Goal: Find specific page/section: Find specific page/section

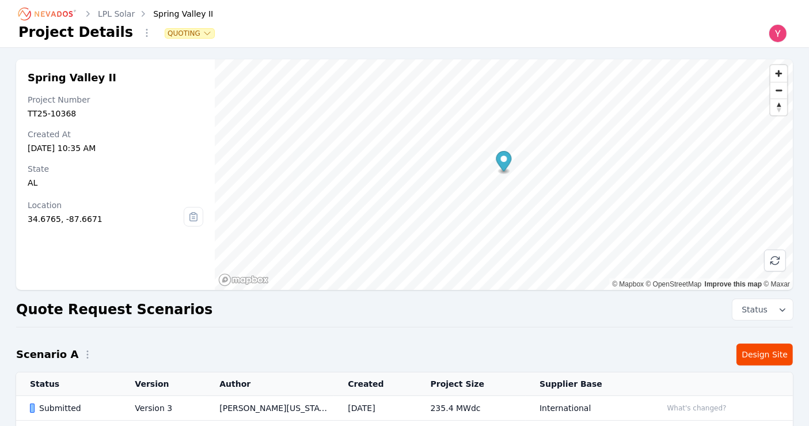
click at [66, 20] on icon "Breadcrumb" at bounding box center [47, 14] width 63 height 18
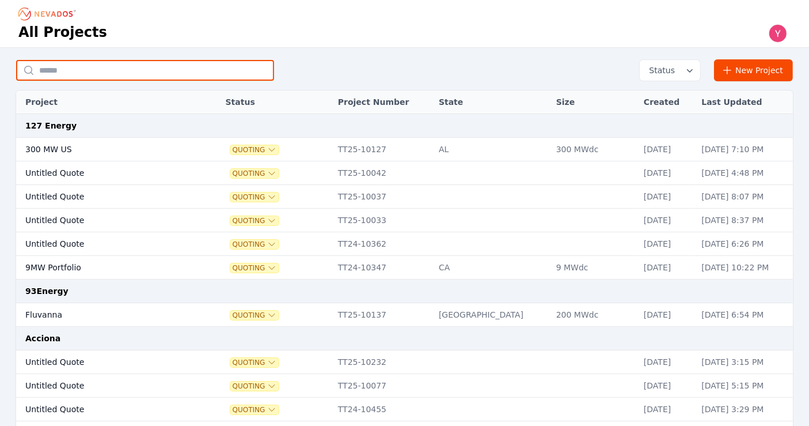
click at [80, 77] on input "text" at bounding box center [145, 70] width 258 height 21
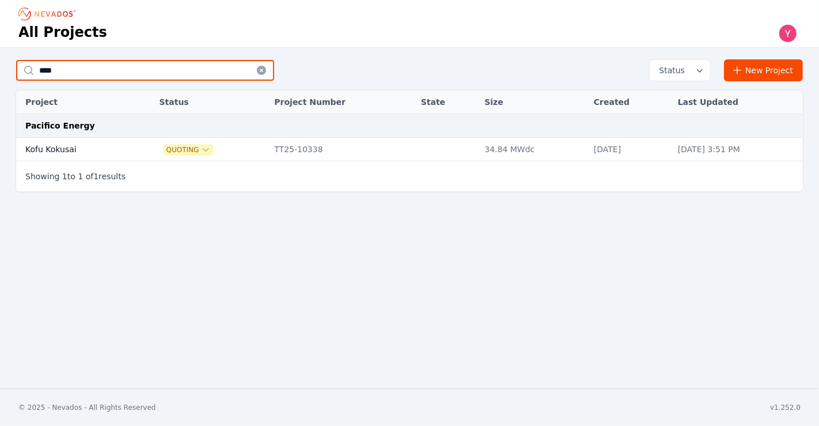
type input "****"
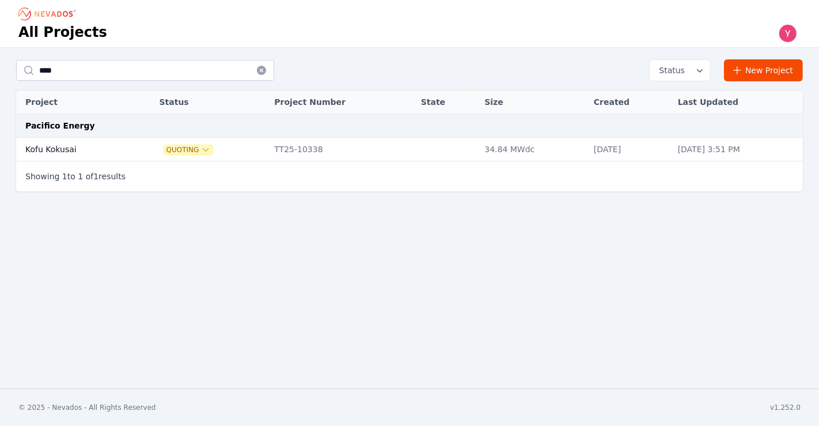
click at [74, 142] on td "Kofu Kokusai" at bounding box center [74, 150] width 117 height 24
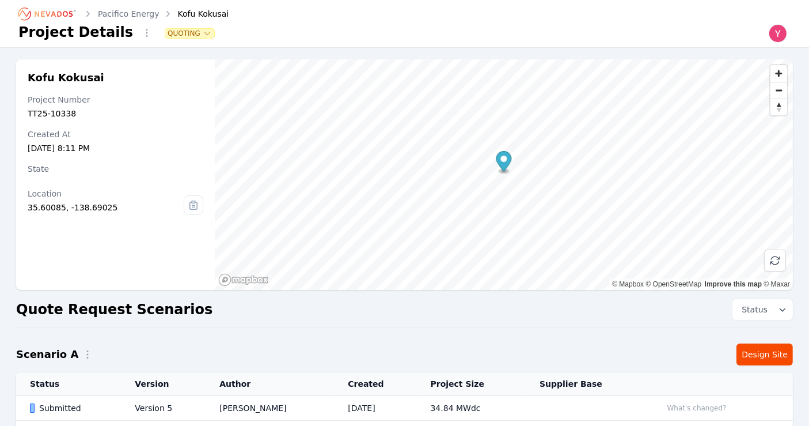
click at [168, 415] on td "Version 5" at bounding box center [163, 408] width 85 height 25
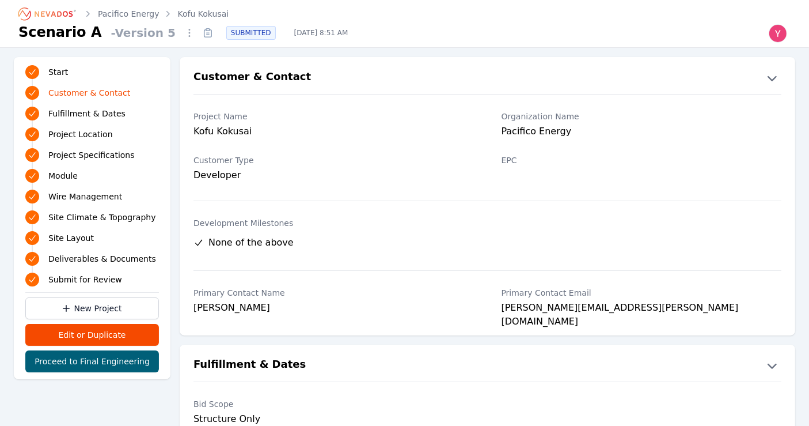
click at [207, 35] on icon at bounding box center [208, 35] width 3 height 0
click at [199, 33] on icon at bounding box center [208, 33] width 18 height 18
click at [59, 20] on icon "Breadcrumb" at bounding box center [47, 14] width 63 height 18
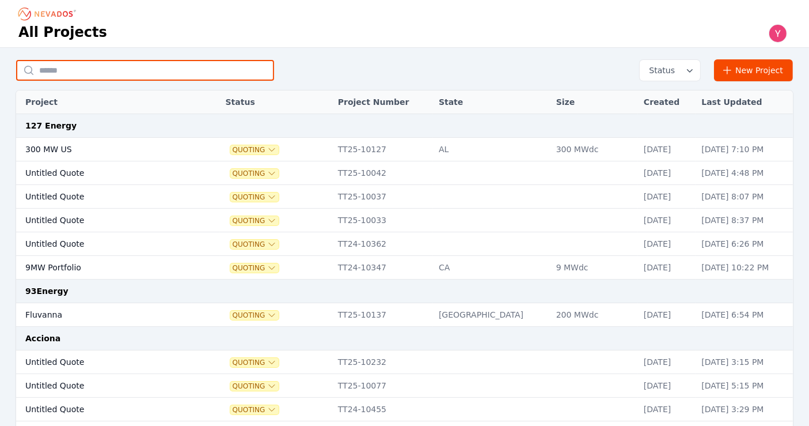
click at [182, 63] on input "text" at bounding box center [145, 70] width 258 height 21
type input "**********"
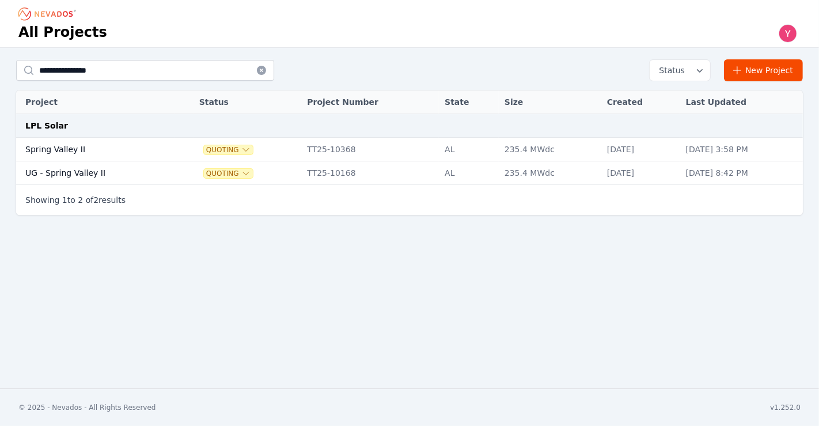
click at [138, 151] on td "Spring Valley II" at bounding box center [95, 150] width 158 height 24
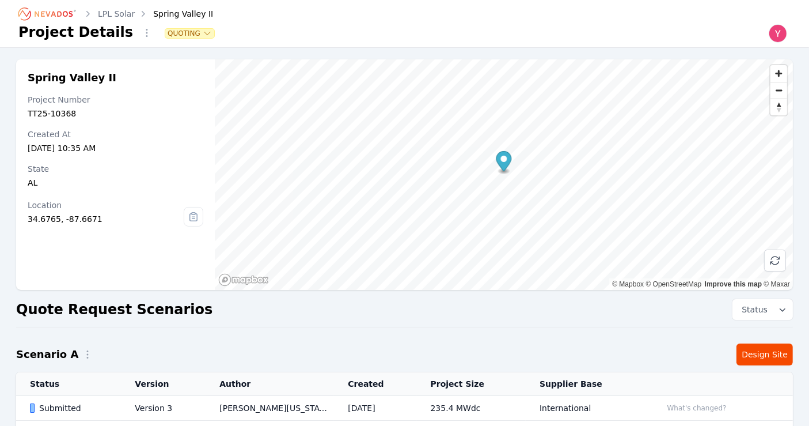
scroll to position [108, 0]
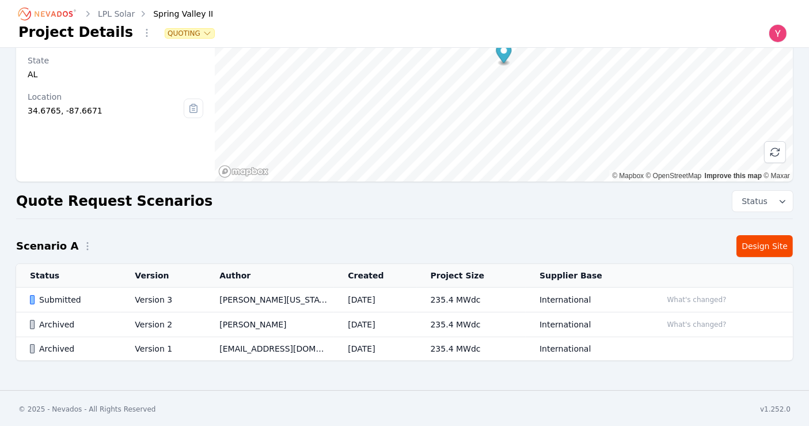
click at [108, 306] on td "Submitted" at bounding box center [68, 299] width 105 height 25
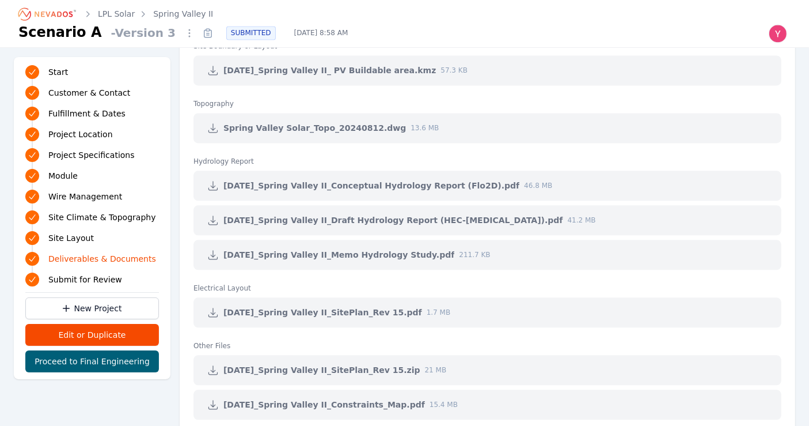
scroll to position [2584, 0]
click at [212, 311] on icon at bounding box center [213, 312] width 12 height 12
click at [62, 17] on icon "Breadcrumb" at bounding box center [47, 14] width 63 height 18
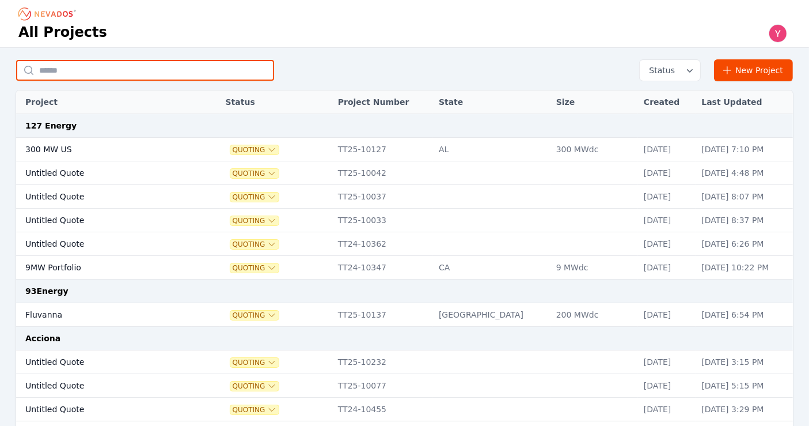
click at [90, 73] on input "text" at bounding box center [145, 70] width 258 height 21
type input "**********"
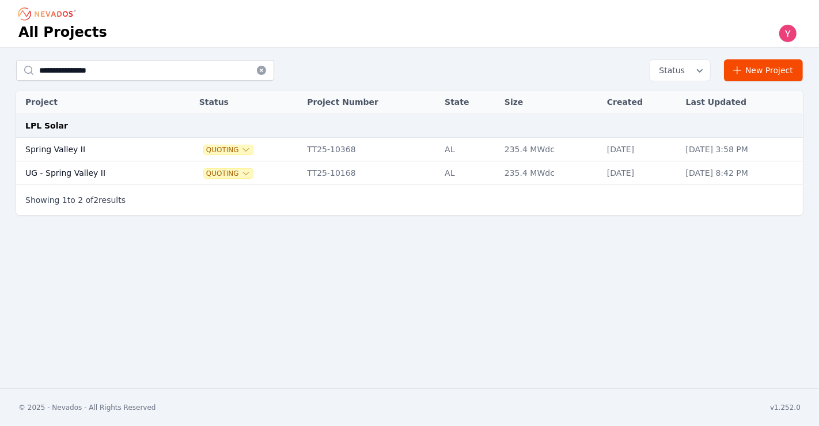
click at [184, 38] on div "All Projects" at bounding box center [409, 33] width 782 height 20
click at [85, 166] on td "UG - Spring Valley II" at bounding box center [95, 173] width 158 height 24
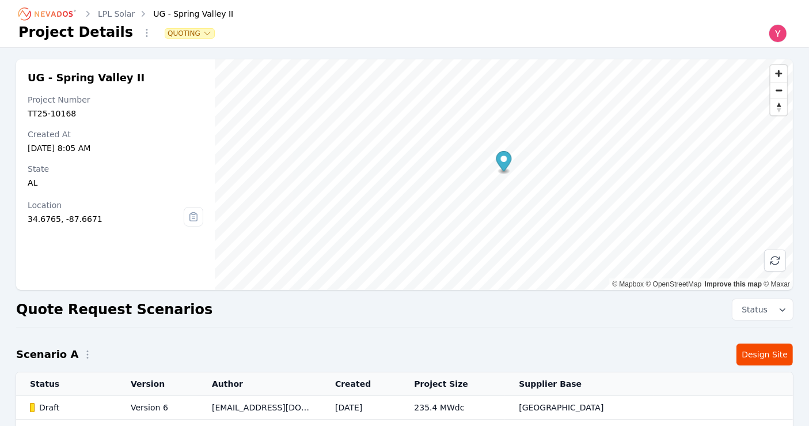
scroll to position [179, 0]
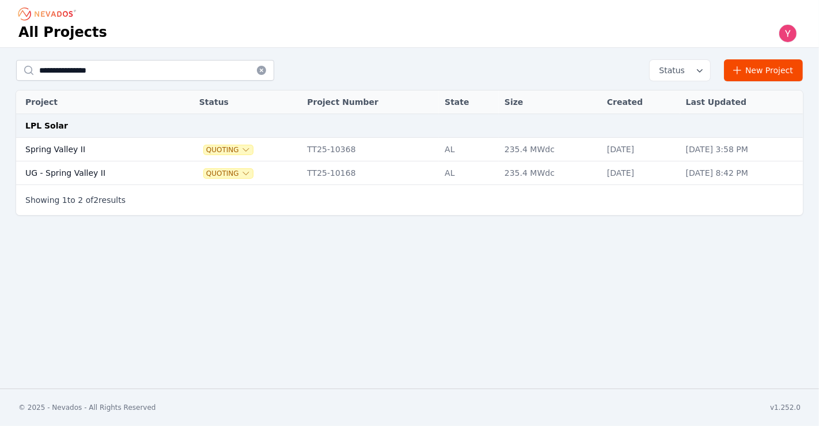
click at [125, 154] on td "Spring Valley II" at bounding box center [95, 150] width 158 height 24
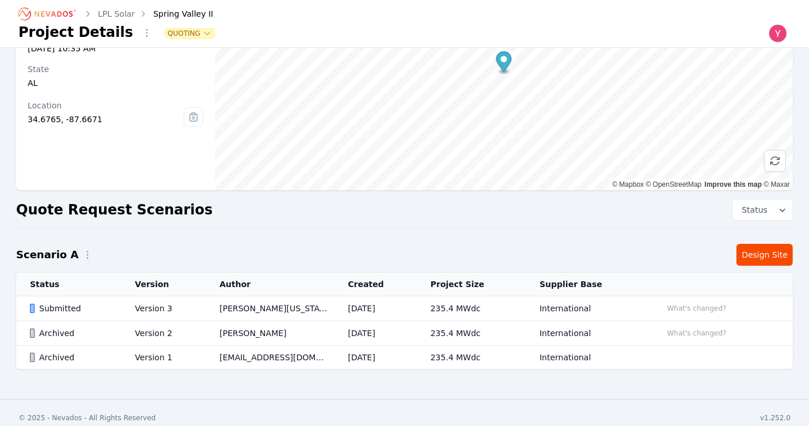
scroll to position [105, 0]
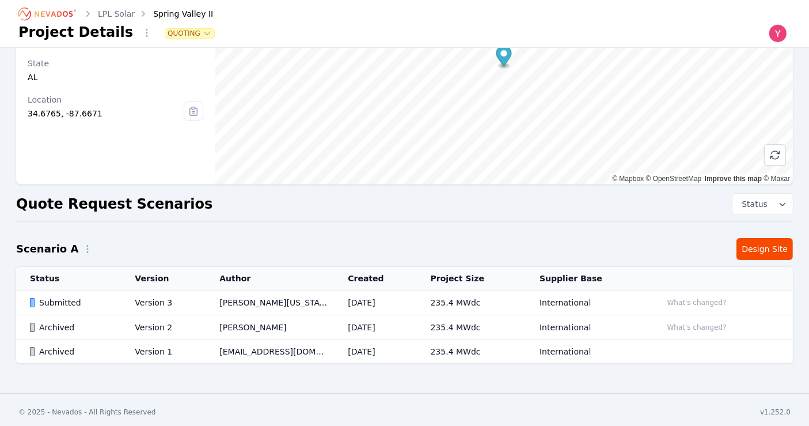
click at [154, 298] on td "Version 3" at bounding box center [163, 302] width 85 height 25
